Goal: Use online tool/utility: Utilize a website feature to perform a specific function

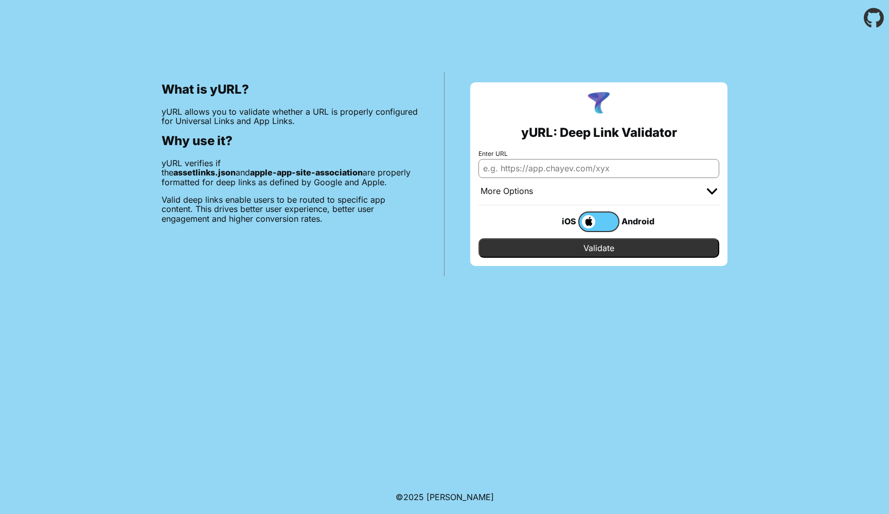
click at [626, 169] on input "Enter URL" at bounding box center [598, 168] width 241 height 19
paste input "https://www.busuu.com/apple-app-site-association"
drag, startPoint x: 580, startPoint y: 171, endPoint x: 707, endPoint y: 170, distance: 127.5
click at [707, 170] on input "https://www.busuu.com/apple-app-site-association" at bounding box center [598, 168] width 241 height 19
type input "[URL][DOMAIN_NAME]"
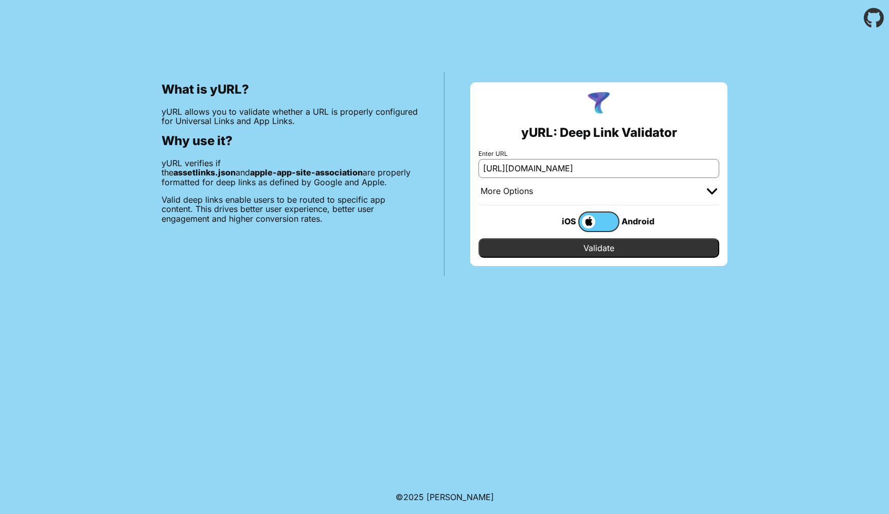
click at [677, 246] on input "Validate" at bounding box center [598, 248] width 241 height 20
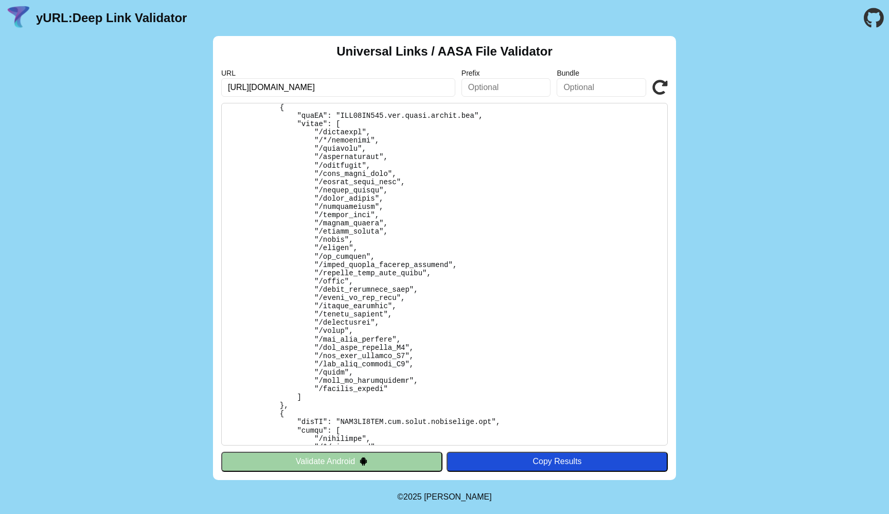
scroll to position [1290, 0]
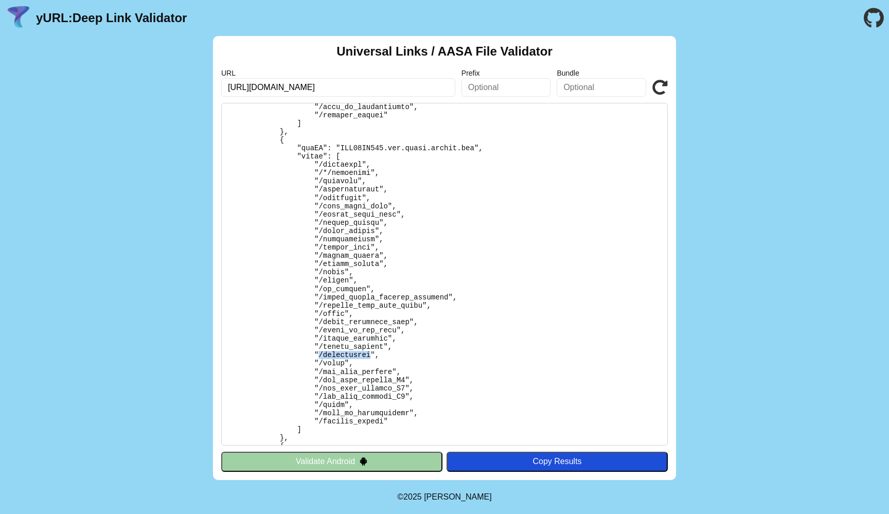
drag, startPoint x: 371, startPoint y: 348, endPoint x: 319, endPoint y: 347, distance: 51.4
click at [319, 347] on pre at bounding box center [444, 274] width 446 height 342
copy pre "/leaderboard"
click at [712, 179] on div "Universal Links / AASA File Validator URL [URL][DOMAIN_NAME] Prefix Bundle Vali…" at bounding box center [444, 258] width 889 height 444
